Goal: Transaction & Acquisition: Purchase product/service

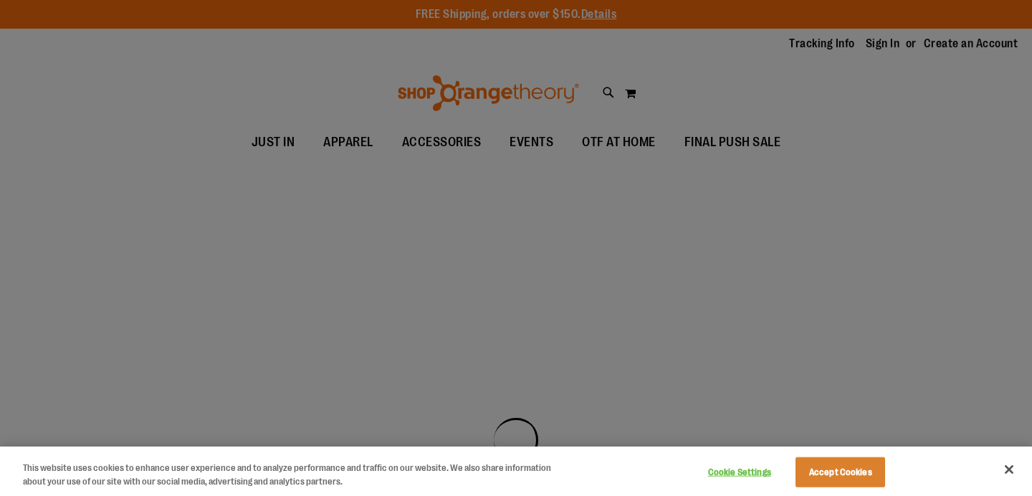
click at [1007, 475] on button "Close" at bounding box center [1010, 470] width 32 height 32
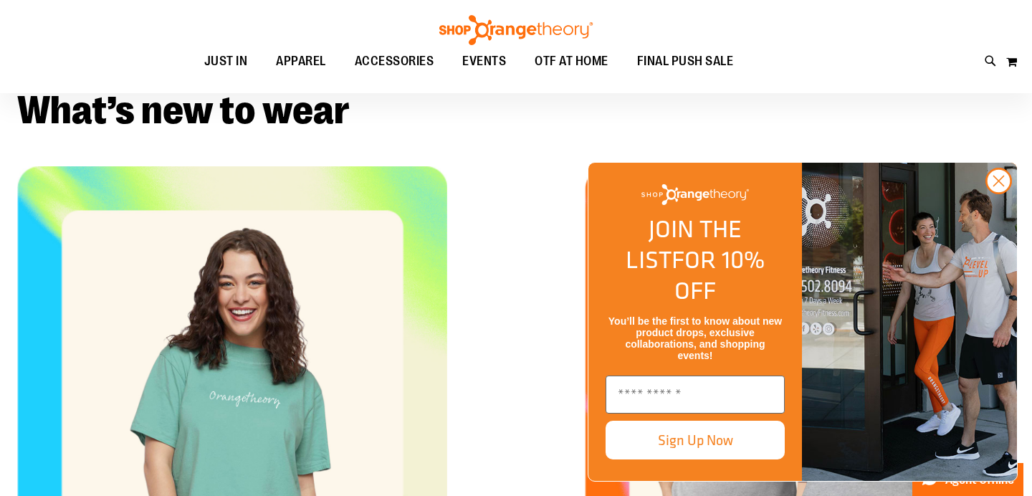
scroll to position [509, 0]
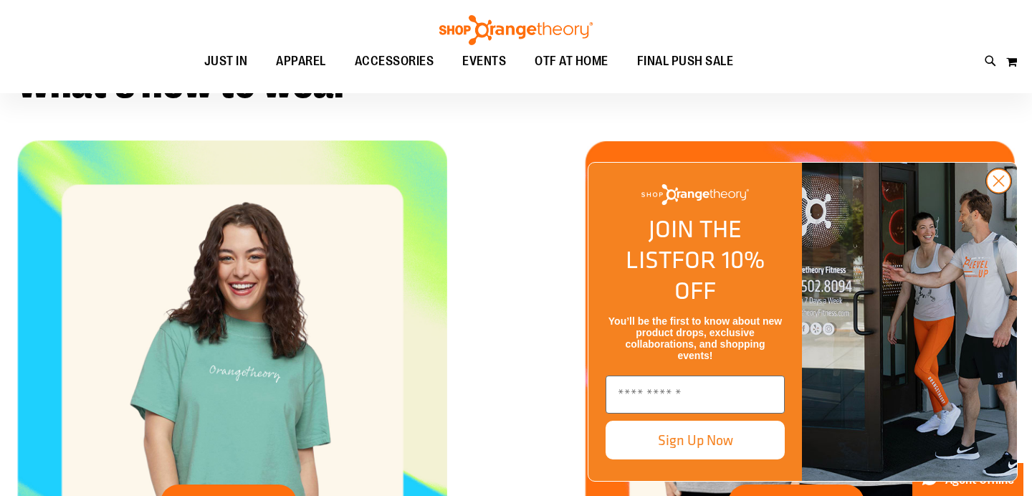
click at [999, 193] on circle "Close dialog" at bounding box center [999, 181] width 24 height 24
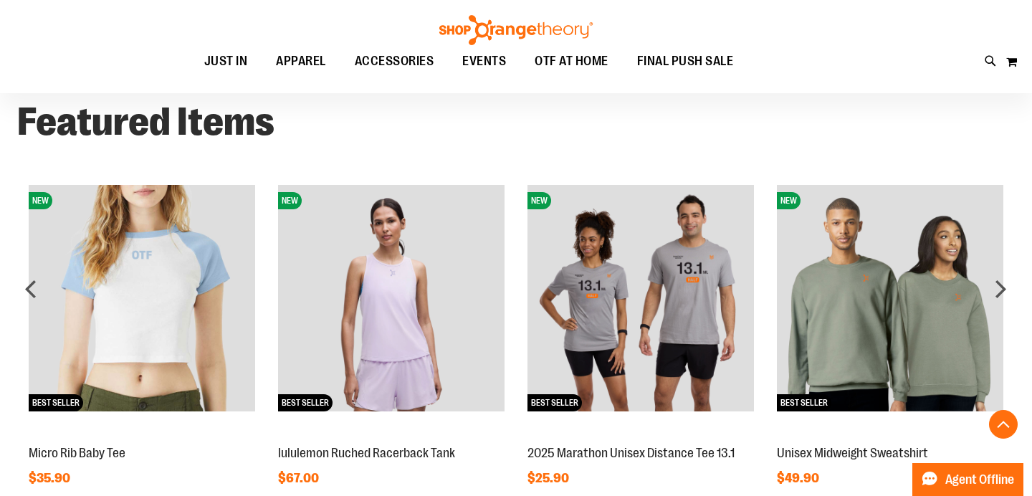
scroll to position [1077, 0]
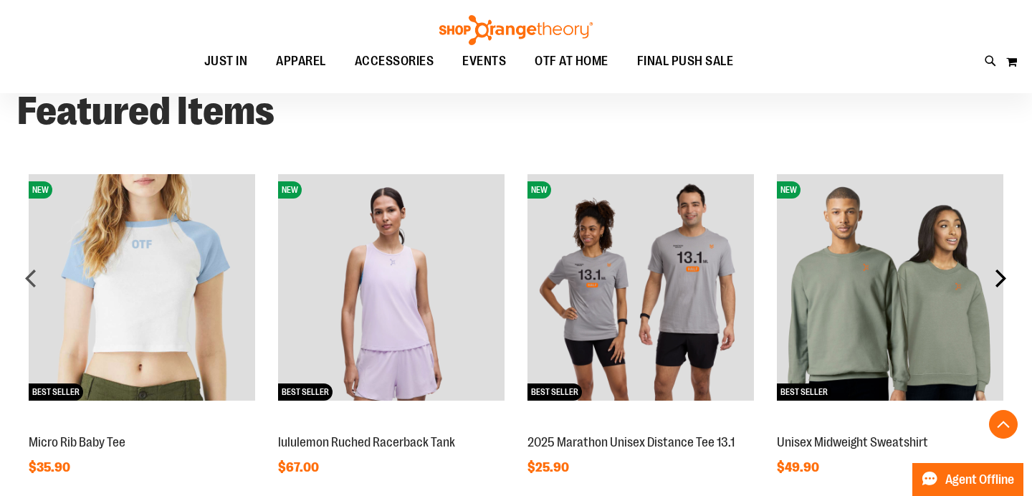
click at [991, 278] on div "next" at bounding box center [1000, 278] width 29 height 29
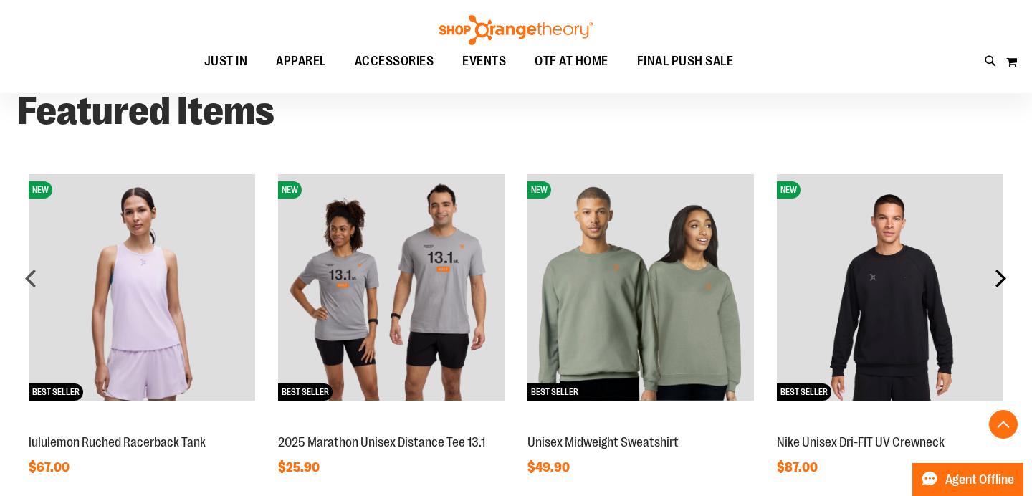
click at [992, 278] on div "next" at bounding box center [1000, 278] width 29 height 29
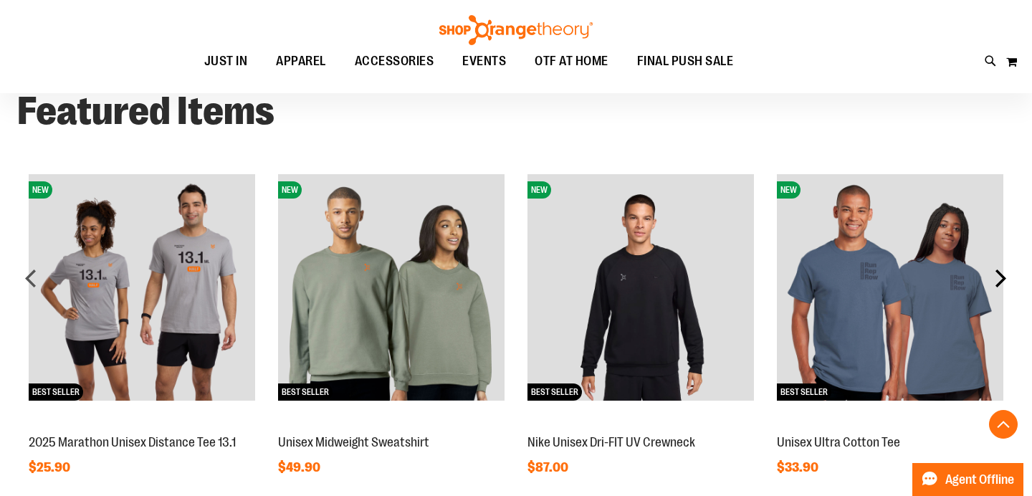
click at [992, 278] on div "next" at bounding box center [1000, 278] width 29 height 29
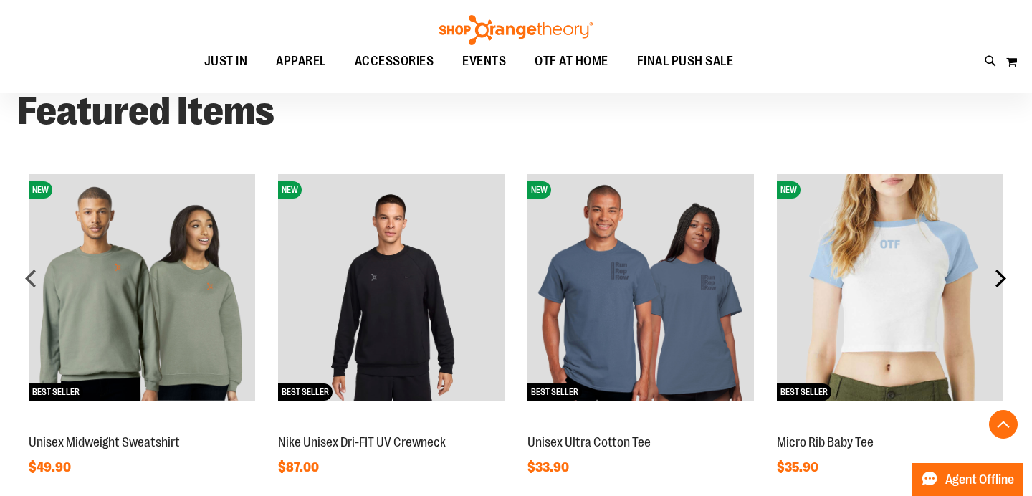
click at [992, 279] on div "next" at bounding box center [1000, 278] width 29 height 29
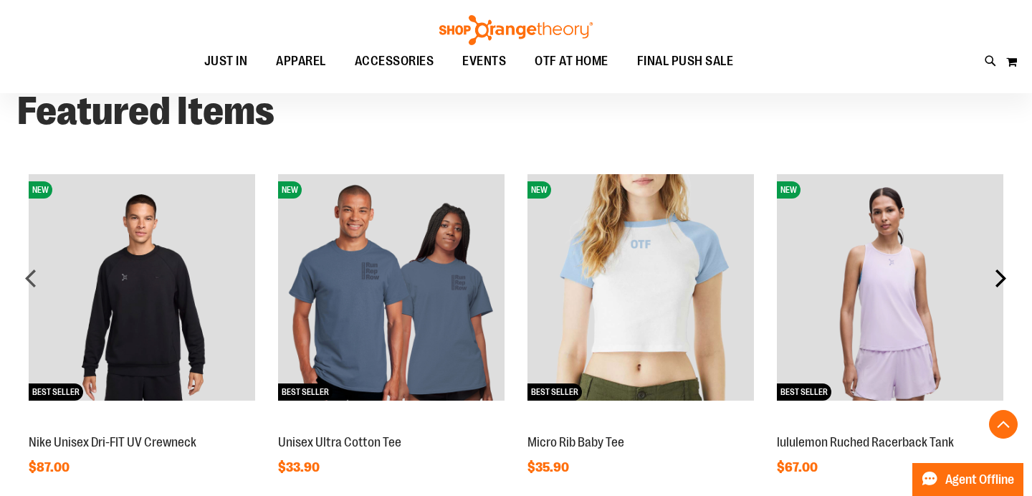
click at [991, 279] on div "next" at bounding box center [1000, 278] width 29 height 29
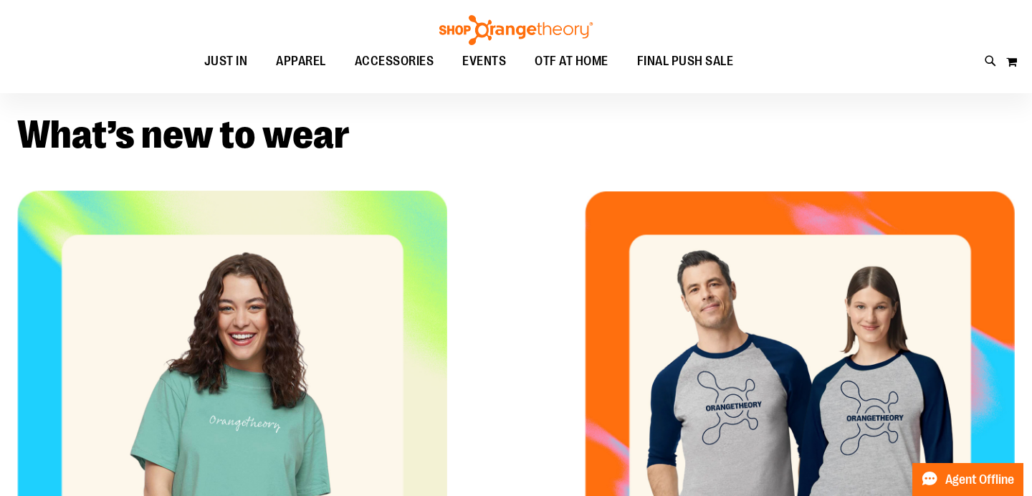
scroll to position [0, 0]
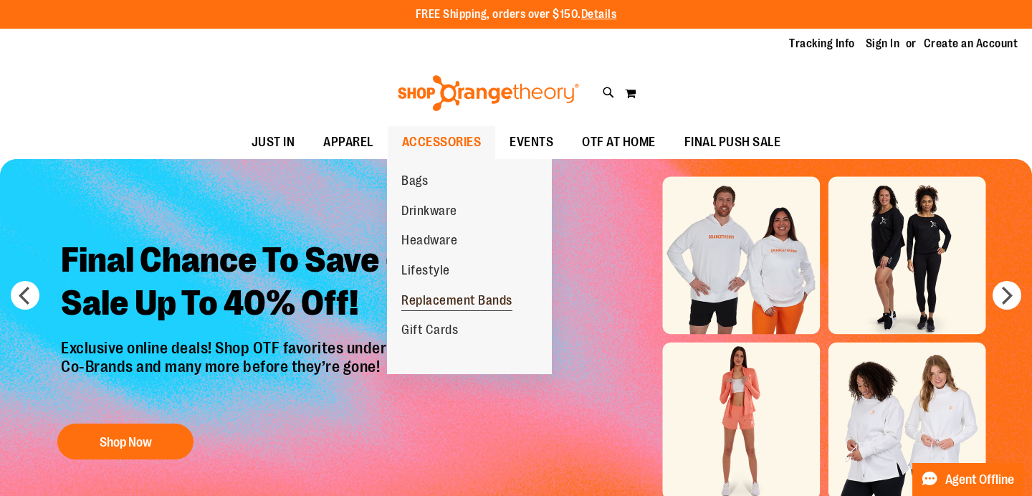
click at [460, 302] on span "Replacement Bands" at bounding box center [456, 302] width 111 height 18
